Goal: Task Accomplishment & Management: Manage account settings

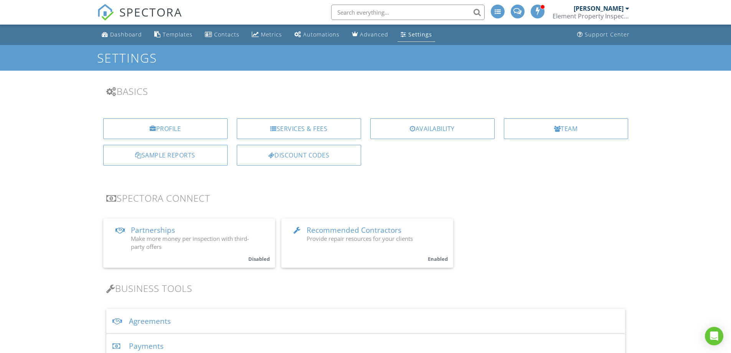
click at [372, 251] on link "Recommended Contractors Provide repair resources for your clients Enabled" at bounding box center [367, 242] width 172 height 49
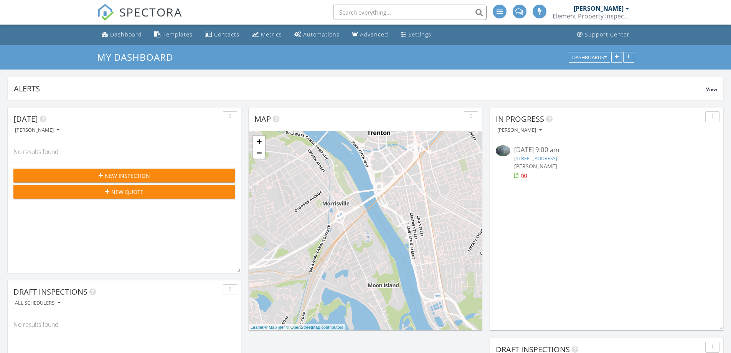
scroll to position [4, 4]
click at [557, 159] on link "232 Columbia Ave, Trenton, NJ 08618" at bounding box center [535, 158] width 43 height 7
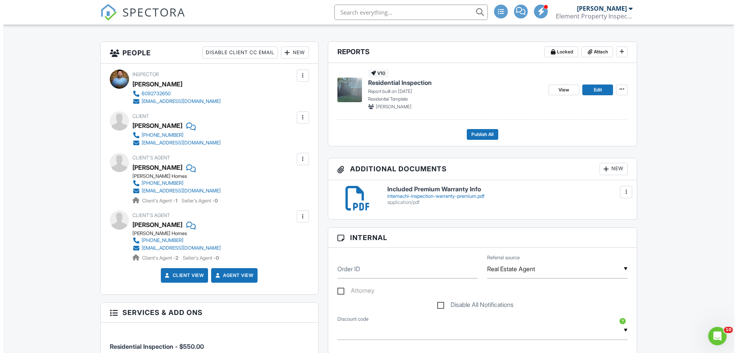
scroll to position [115, 0]
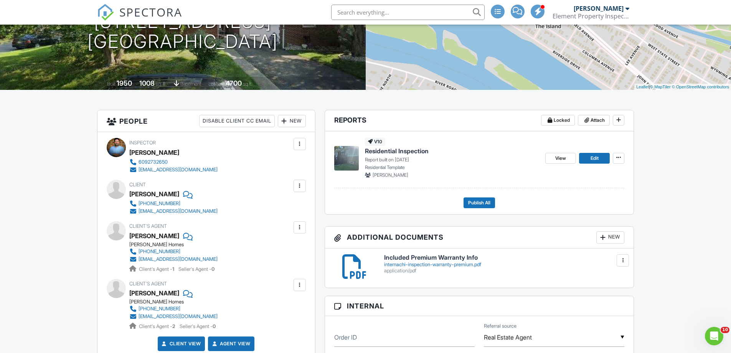
click at [294, 185] on div at bounding box center [300, 186] width 12 height 12
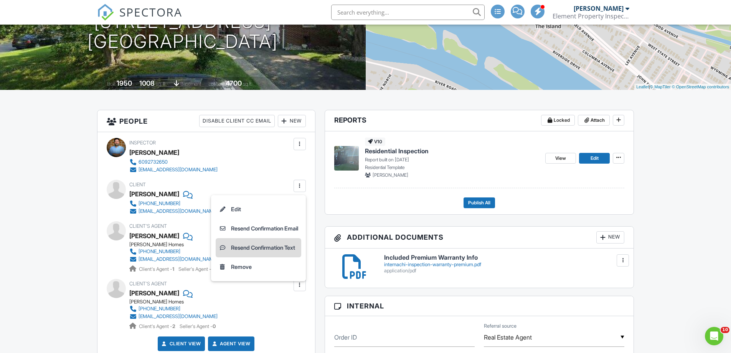
click at [260, 249] on li "Resend Confirmation Text" at bounding box center [259, 247] width 86 height 19
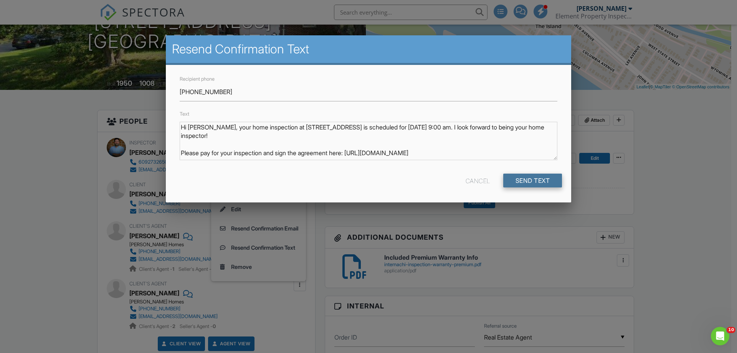
click at [541, 182] on input "Send Text" at bounding box center [532, 180] width 59 height 14
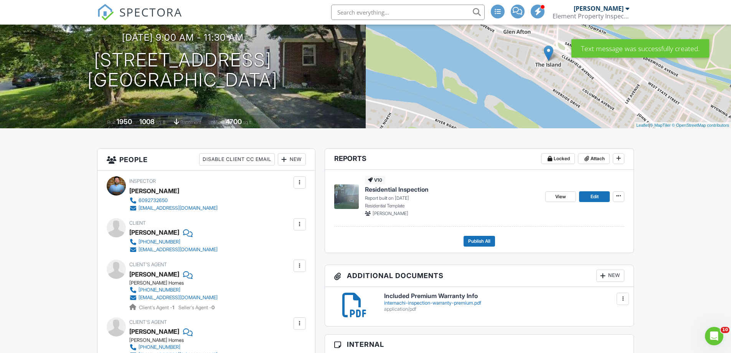
click at [299, 219] on div at bounding box center [300, 224] width 12 height 12
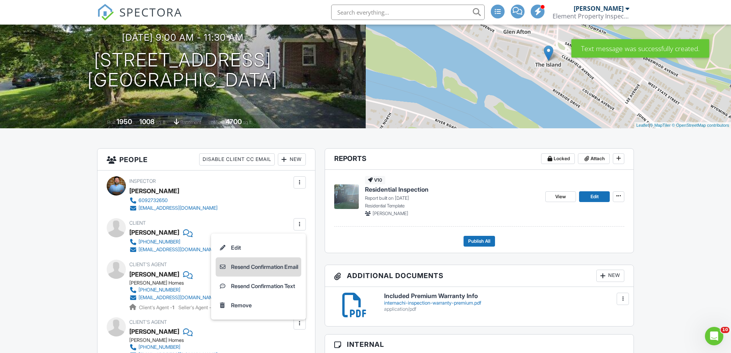
click at [253, 266] on li "Resend Confirmation Email" at bounding box center [259, 266] width 86 height 19
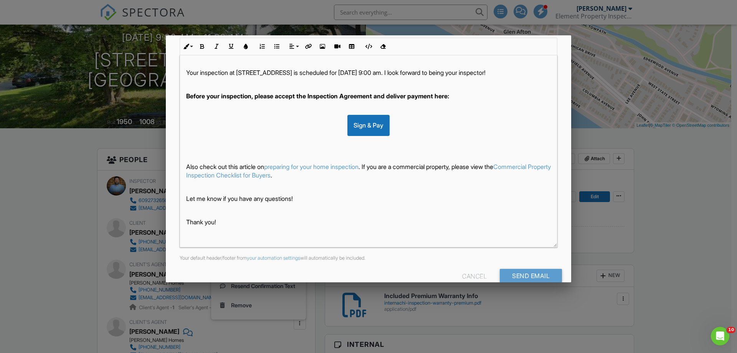
scroll to position [130, 0]
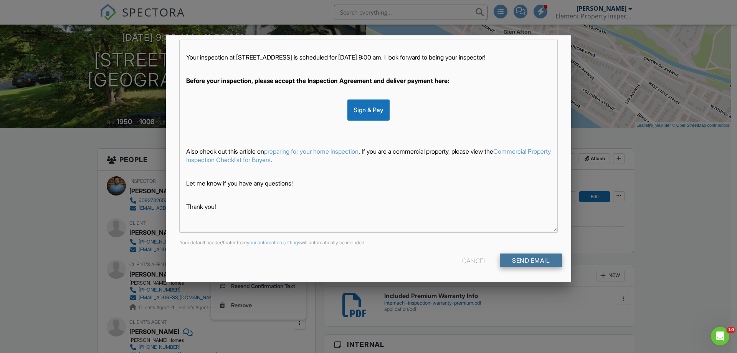
click at [533, 264] on input "Send Email" at bounding box center [531, 260] width 62 height 14
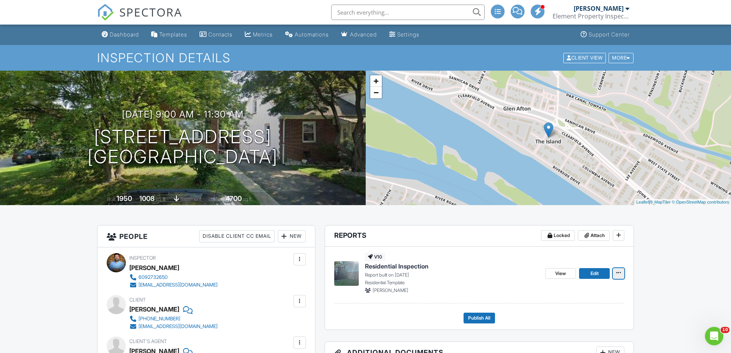
click at [618, 275] on icon at bounding box center [618, 273] width 5 height 8
click at [556, 272] on span "View" at bounding box center [560, 273] width 11 height 8
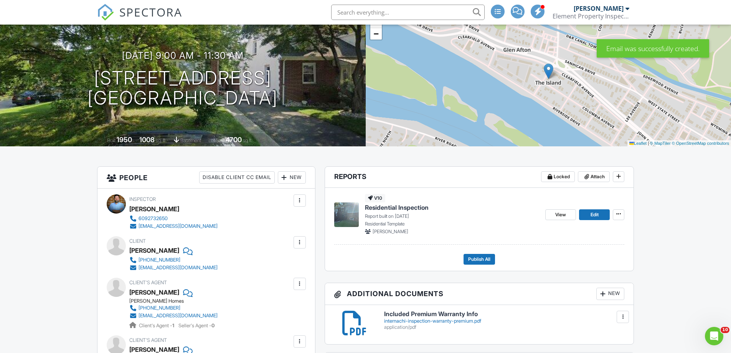
scroll to position [115, 0]
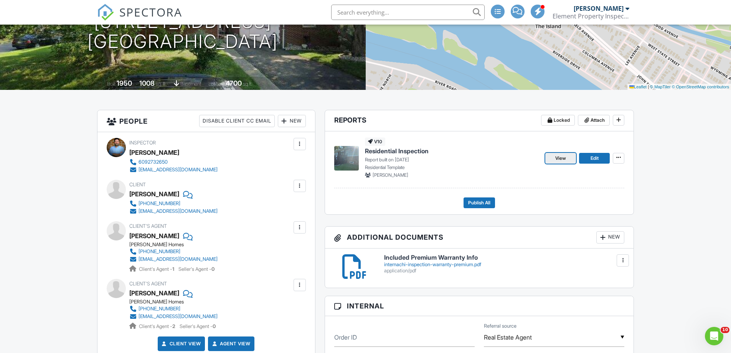
click at [560, 157] on span "View" at bounding box center [560, 158] width 11 height 8
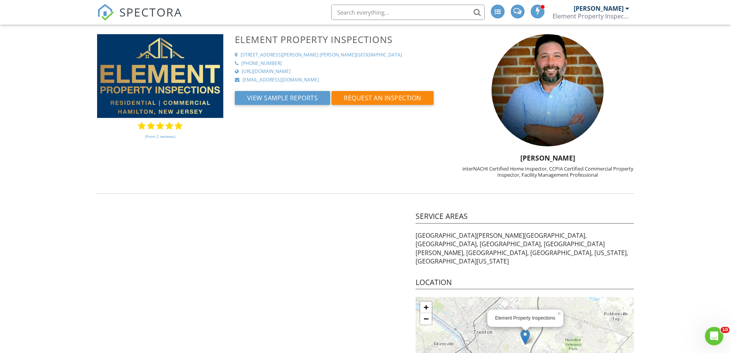
click at [519, 244] on p "Hamilton, Trenton, Princeton, Princeton Junction, West Winsor, Plainsboro, Merc…" at bounding box center [525, 248] width 218 height 35
click at [515, 242] on p "Hamilton, Trenton, Princeton, Princeton Junction, West Winsor, Plainsboro, Merc…" at bounding box center [525, 248] width 218 height 35
drag, startPoint x: 553, startPoint y: 246, endPoint x: 537, endPoint y: 244, distance: 16.2
click at [538, 244] on p "Hamilton, Trenton, Princeton, Princeton Junction, West Winsor, Plainsboro, Merc…" at bounding box center [525, 248] width 218 height 35
click at [511, 243] on p "Hamilton, Trenton, Princeton, Princeton Junction, West Winsor, Plainsboro, Merc…" at bounding box center [525, 248] width 218 height 35
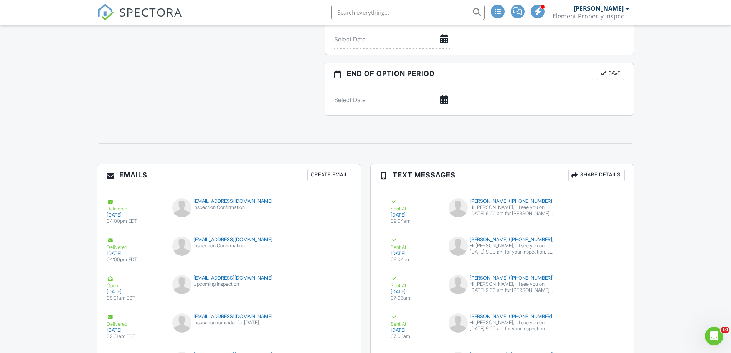
scroll to position [921, 0]
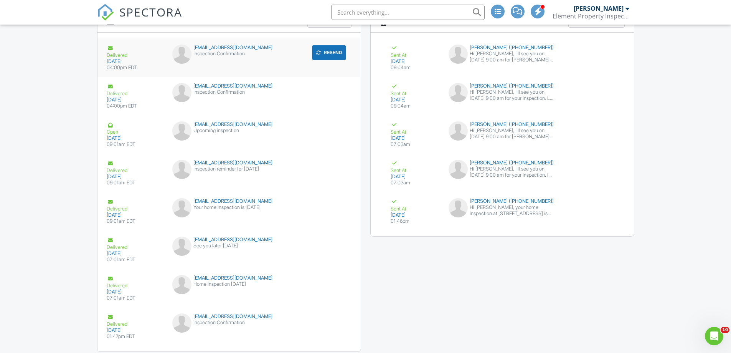
click at [217, 47] on div "mardinc@gmail.com" at bounding box center [228, 48] width 113 height 6
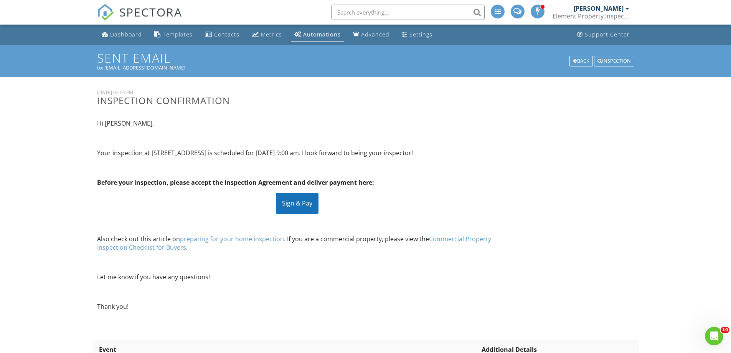
click at [309, 208] on div "Sign & Pay" at bounding box center [297, 203] width 43 height 21
